Goal: Information Seeking & Learning: Learn about a topic

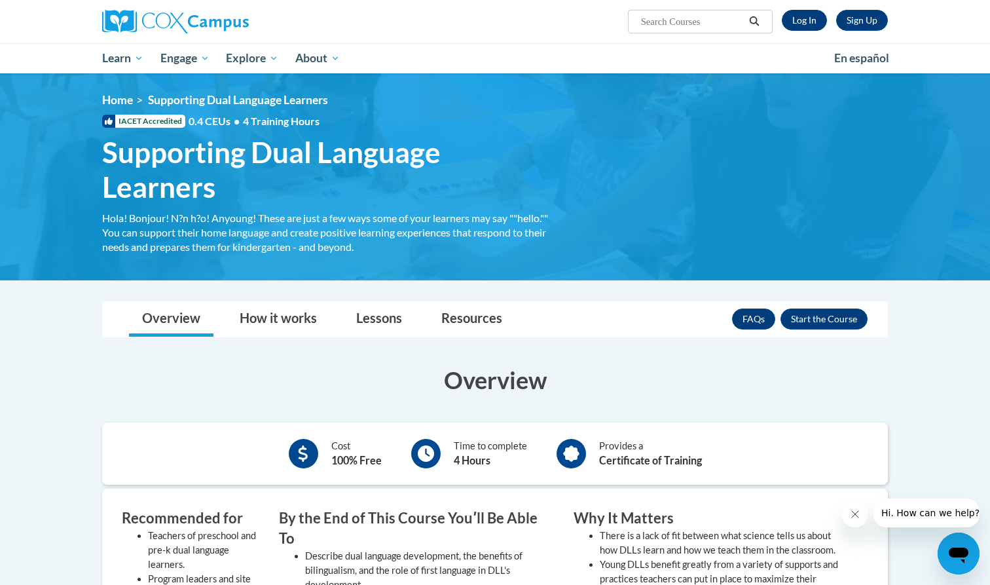
click at [810, 17] on link "Log In" at bounding box center [804, 20] width 45 height 21
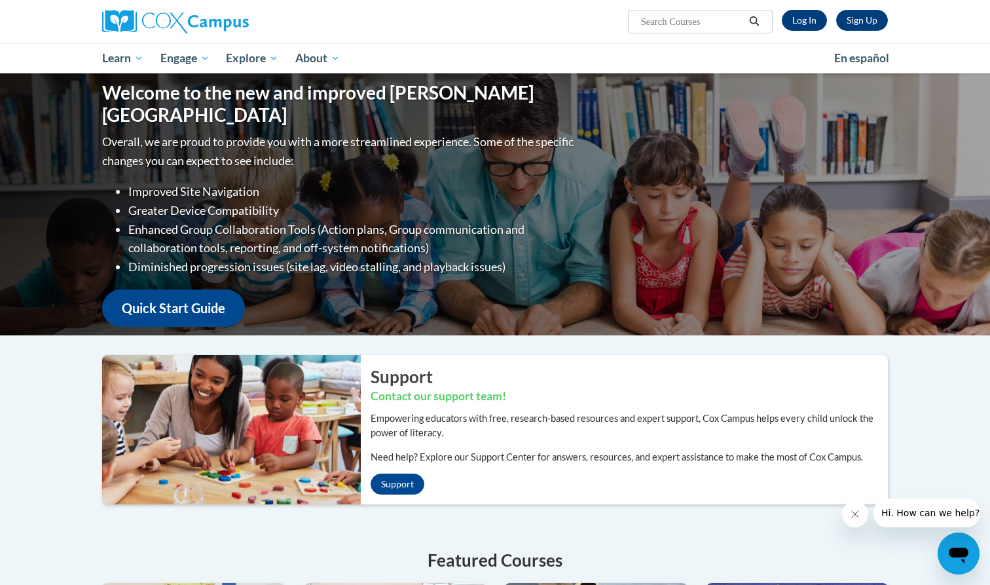
click at [810, 24] on link "Log In" at bounding box center [804, 20] width 45 height 21
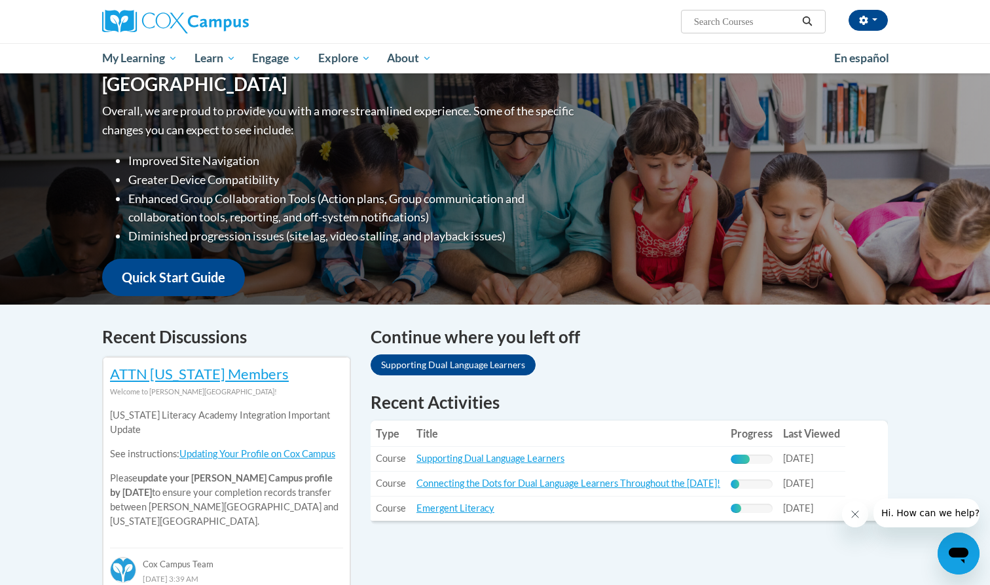
scroll to position [184, 0]
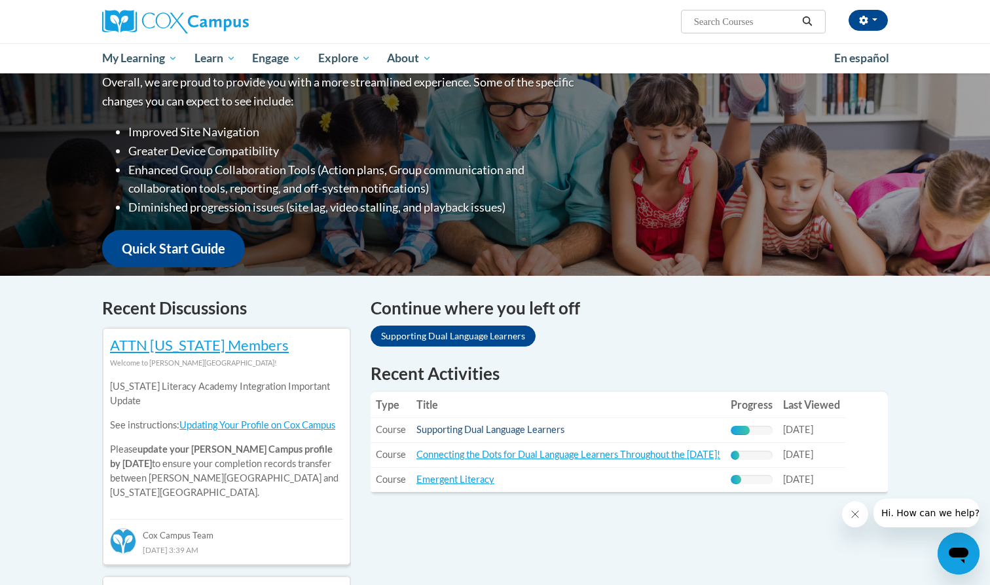
click at [556, 431] on link "Supporting Dual Language Learners" at bounding box center [490, 429] width 148 height 11
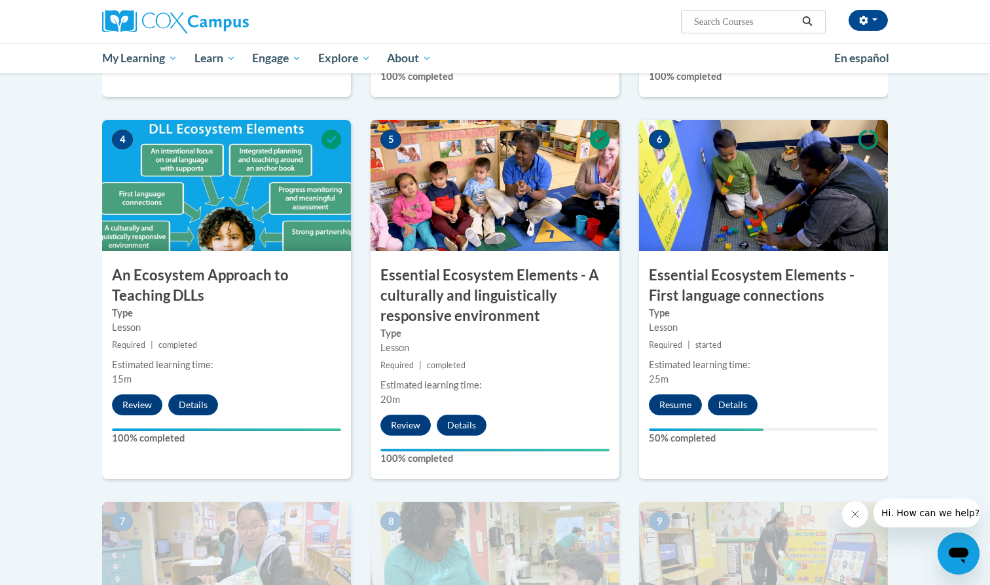
scroll to position [604, 0]
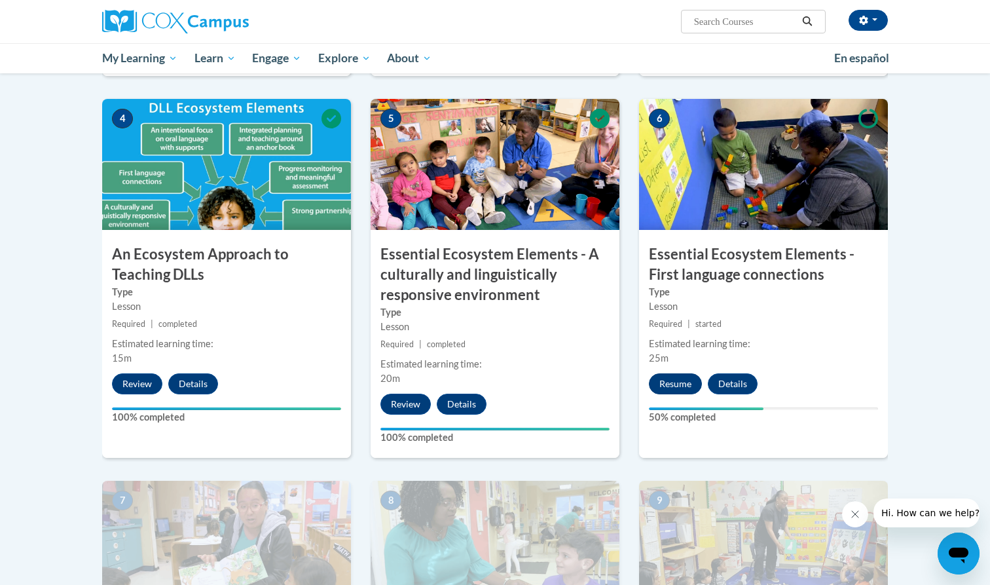
click at [672, 376] on button "Resume" at bounding box center [675, 383] width 53 height 21
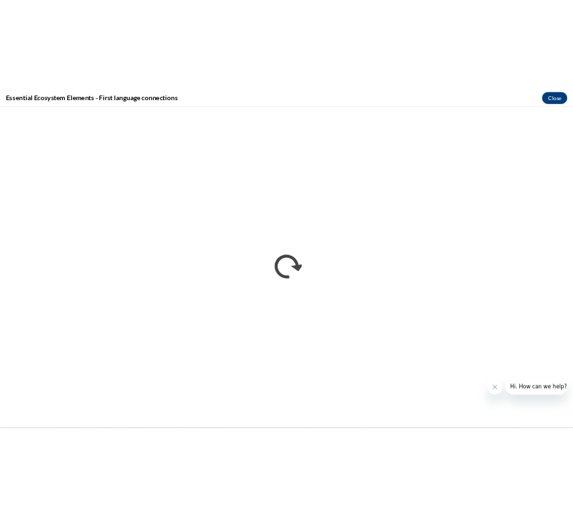
scroll to position [0, 0]
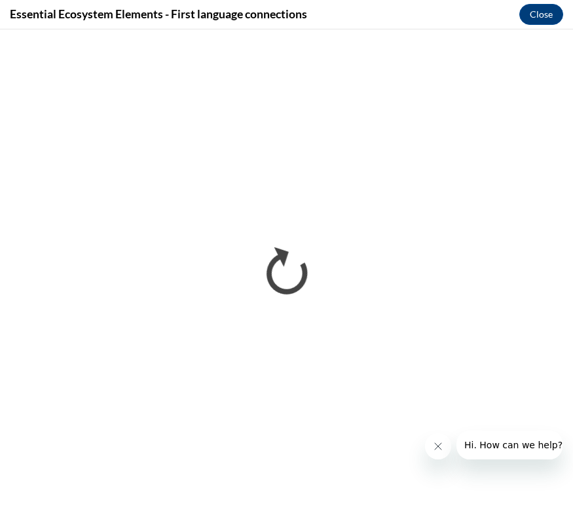
click at [439, 452] on button "Close message from company" at bounding box center [438, 446] width 26 height 26
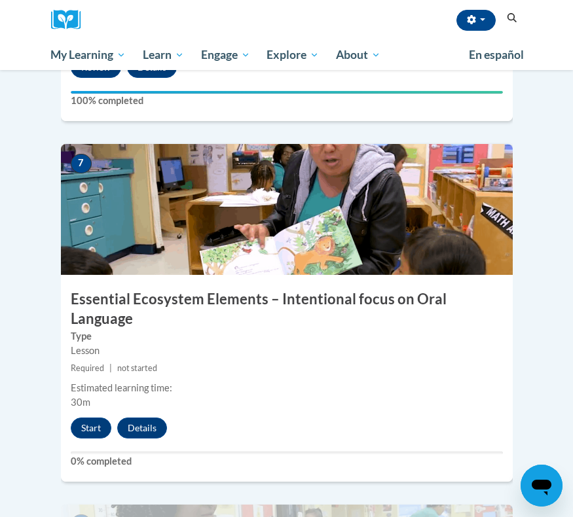
scroll to position [2321, 0]
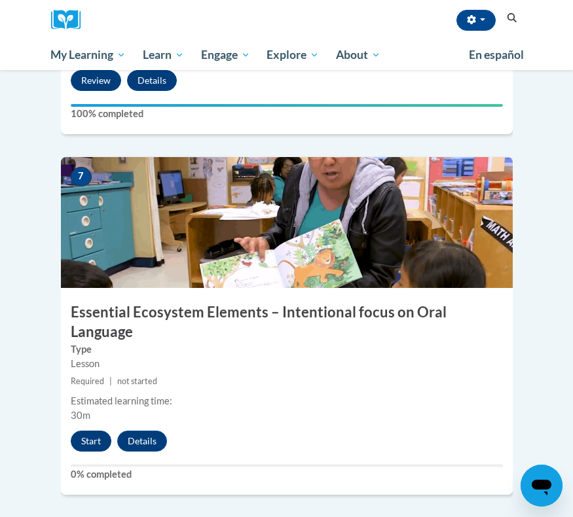
click at [86, 431] on button "Start" at bounding box center [91, 441] width 41 height 21
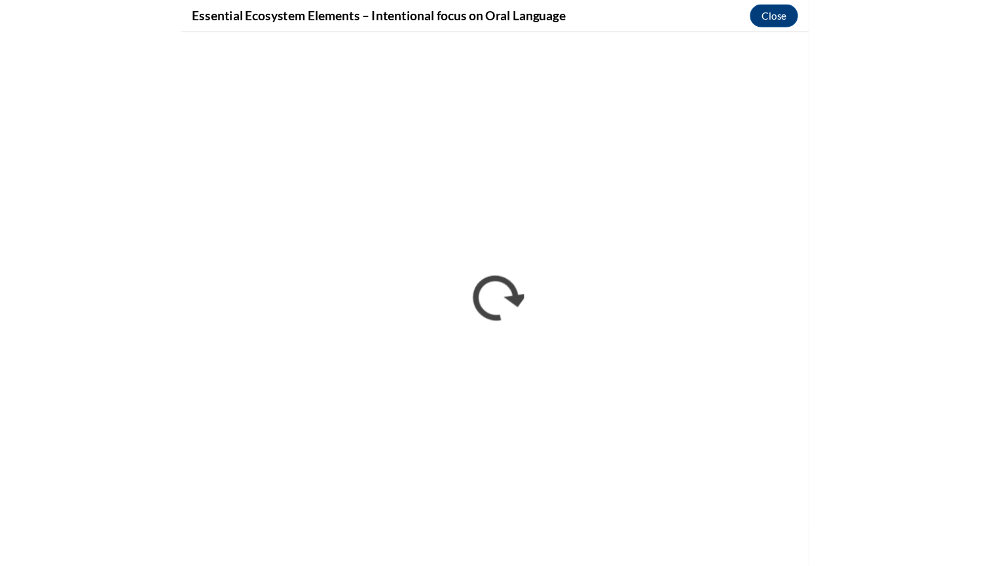
scroll to position [1489, 0]
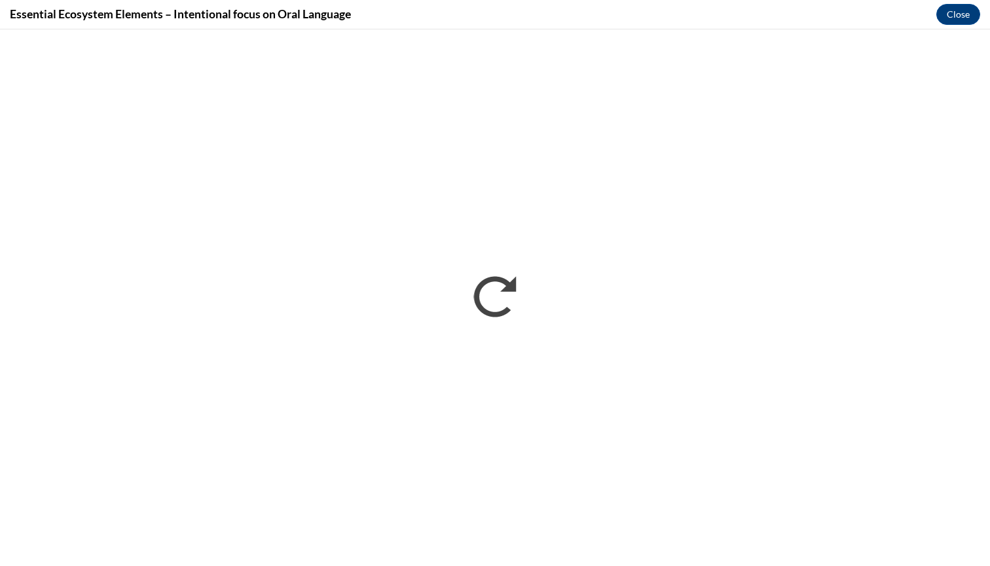
click at [572, 1] on div "Essential Ecosystem Elements – Intentional focus on Oral Language Close" at bounding box center [495, 14] width 990 height 29
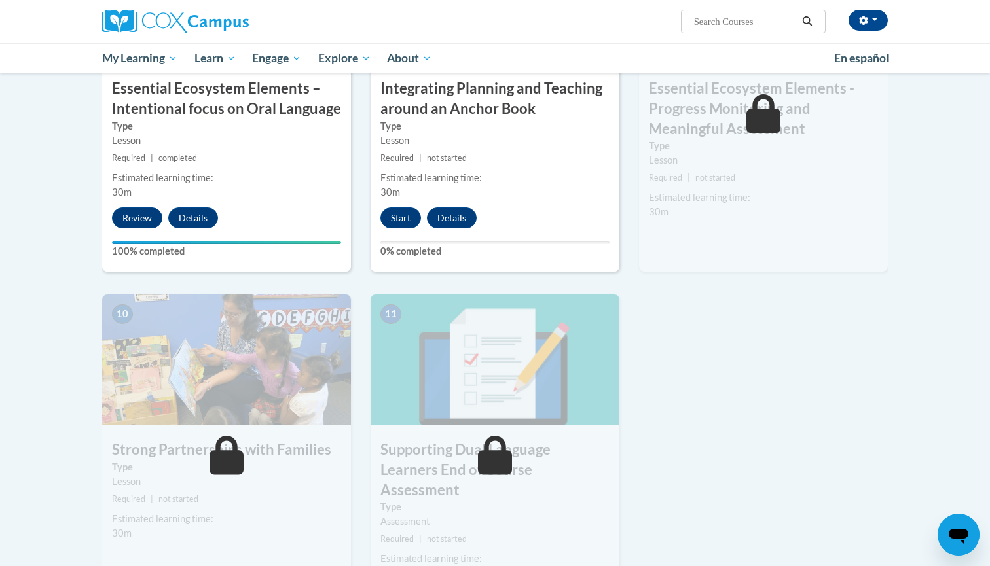
scroll to position [1134, 0]
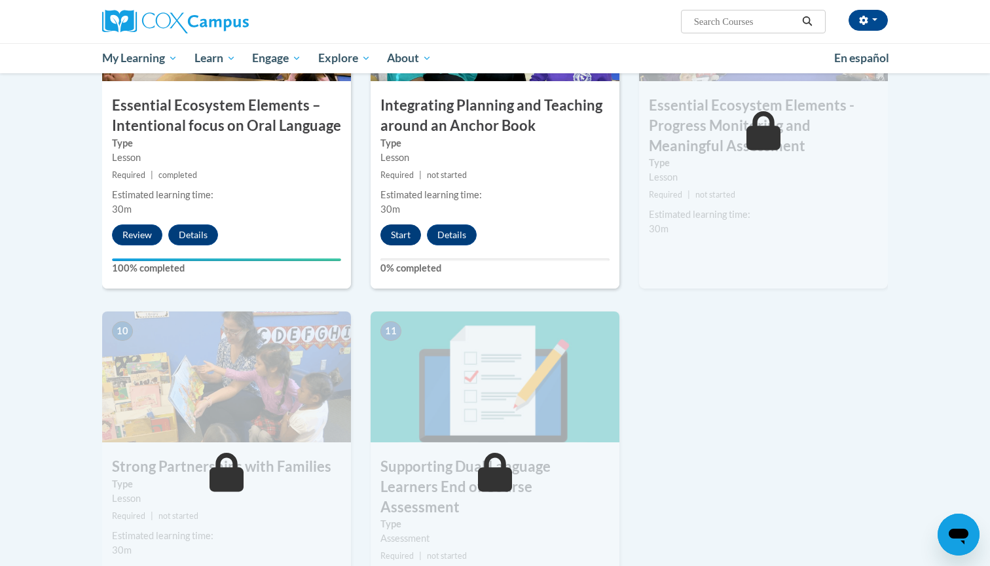
click at [407, 238] on button "Start" at bounding box center [400, 235] width 41 height 21
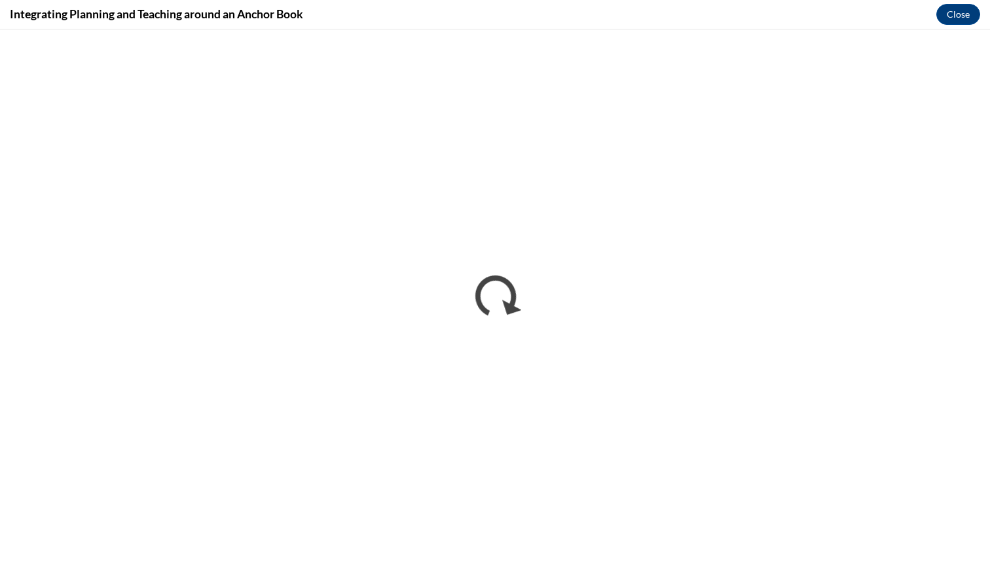
scroll to position [0, 0]
